Goal: Task Accomplishment & Management: Manage account settings

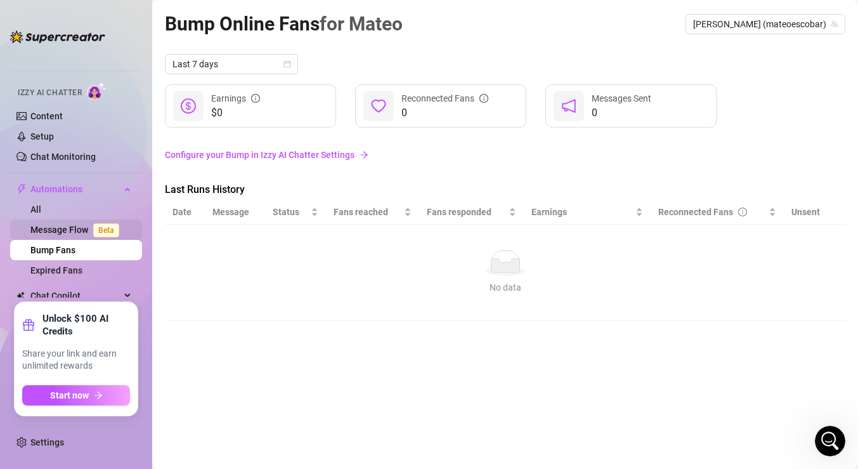
click at [65, 227] on link "Message Flow Beta" at bounding box center [77, 230] width 94 height 10
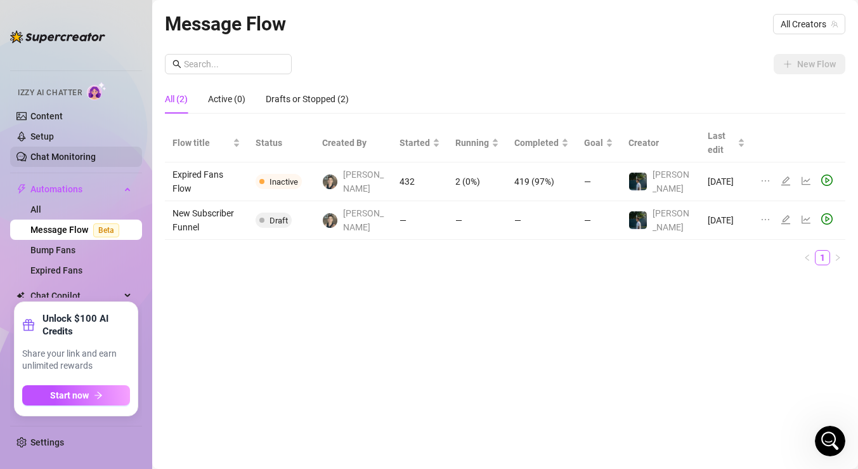
click at [70, 157] on link "Chat Monitoring" at bounding box center [62, 157] width 65 height 10
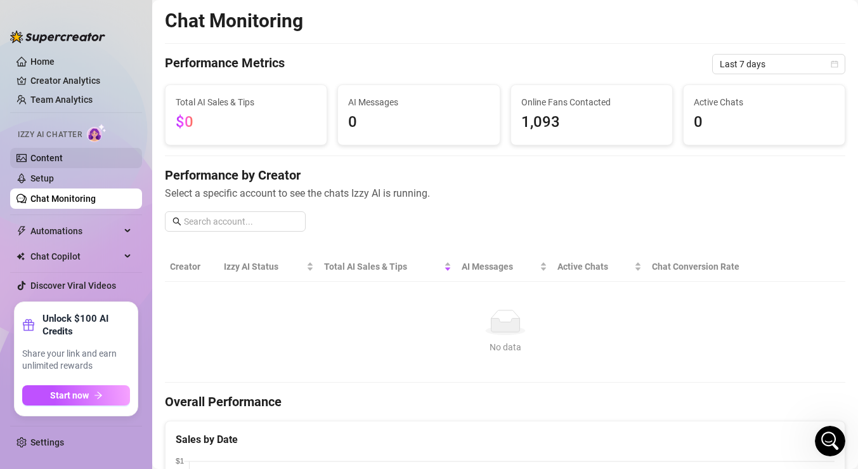
click at [63, 157] on link "Content" at bounding box center [46, 158] width 32 height 10
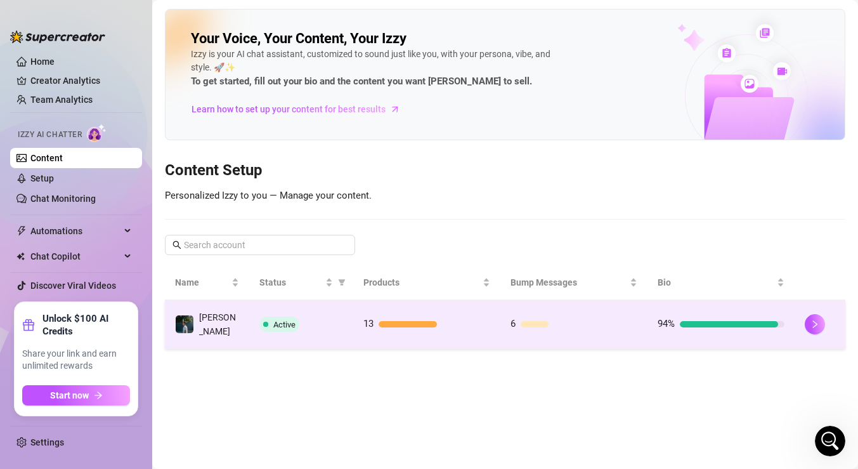
click at [345, 326] on td "Active" at bounding box center [301, 324] width 105 height 49
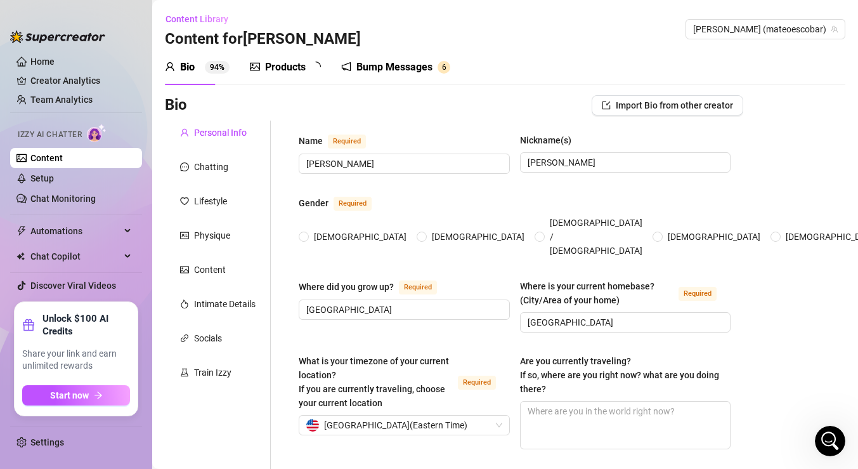
radio input "true"
type input "[DATE]"
click at [288, 69] on div "Products" at bounding box center [285, 67] width 41 height 15
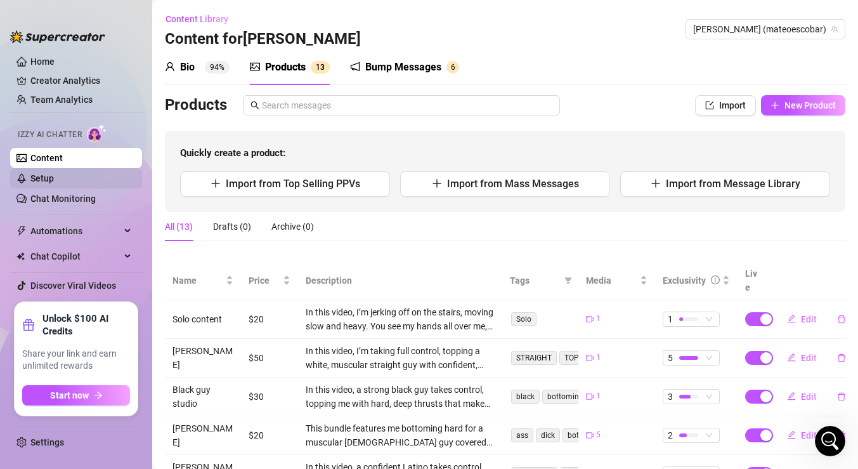
click at [44, 174] on link "Setup" at bounding box center [41, 178] width 23 height 10
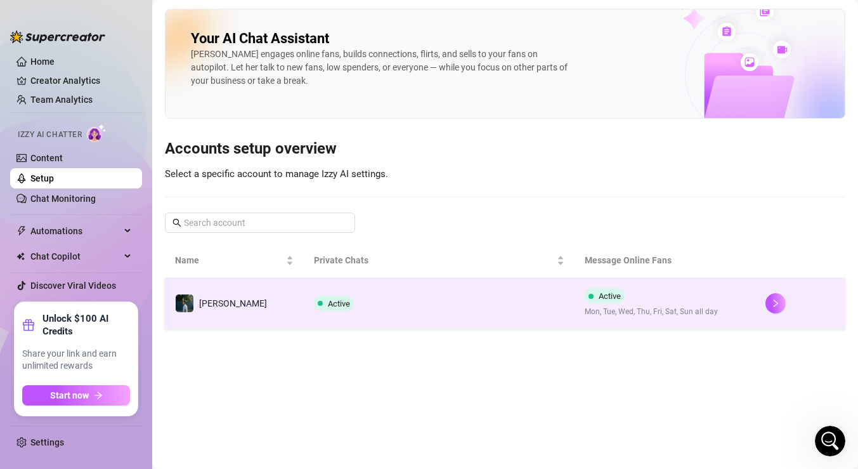
click at [330, 300] on div "Active" at bounding box center [336, 303] width 45 height 15
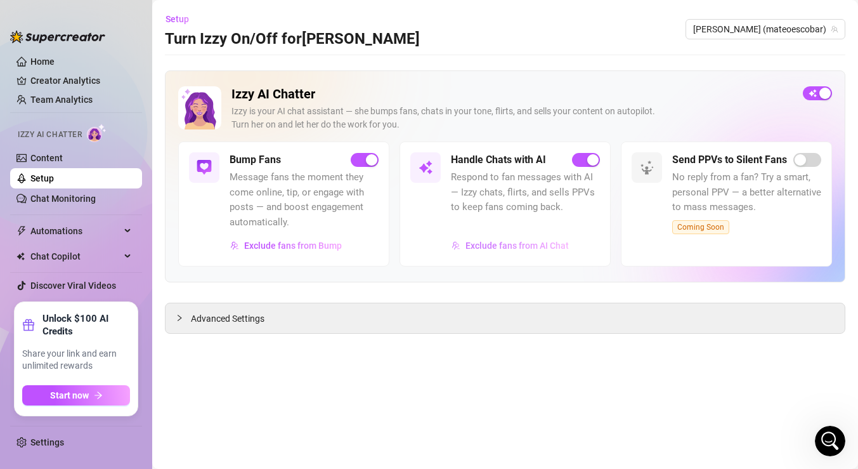
click at [503, 247] on span "Exclude fans from AI Chat" at bounding box center [516, 245] width 103 height 10
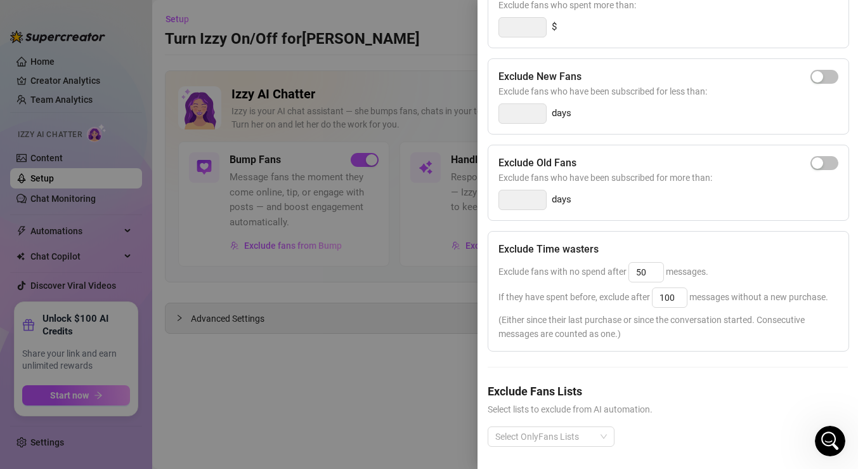
scroll to position [184, 0]
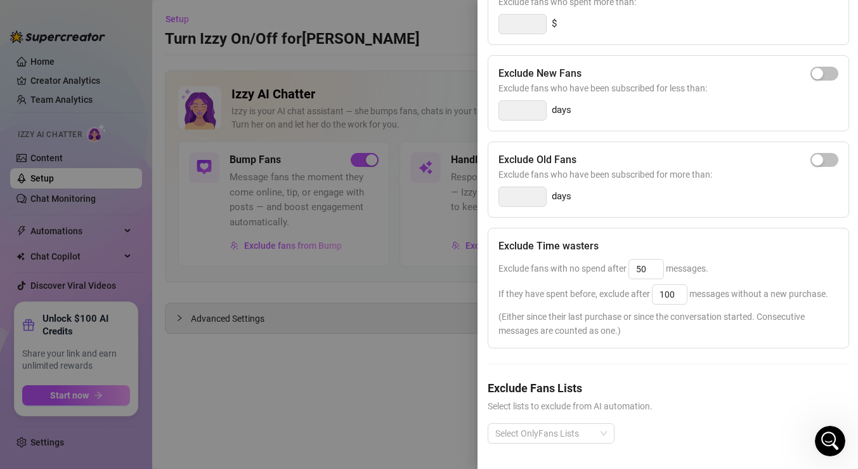
click at [445, 236] on div at bounding box center [429, 234] width 858 height 469
